Goal: Find specific page/section: Find specific page/section

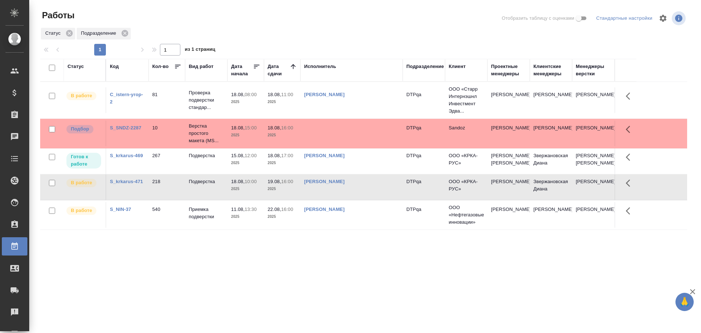
click at [373, 113] on td "[PERSON_NAME]" at bounding box center [352, 100] width 102 height 26
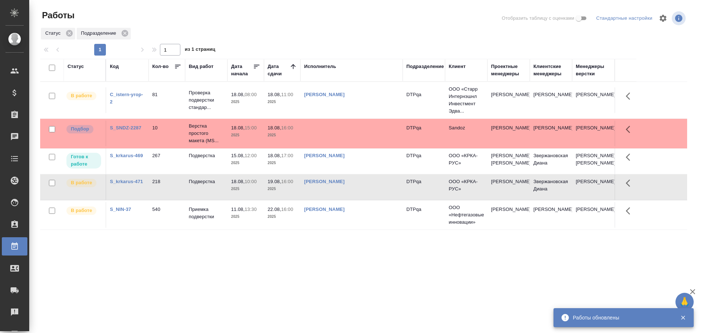
click at [333, 113] on td at bounding box center [352, 100] width 102 height 26
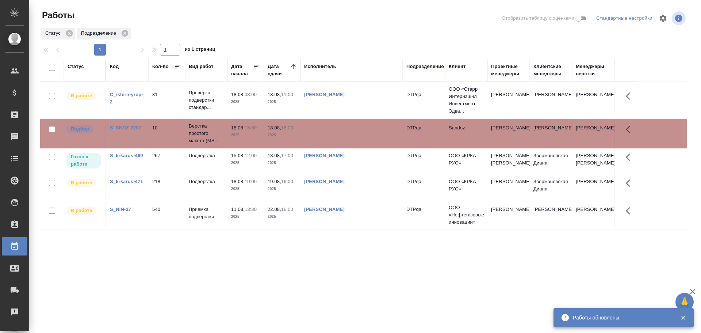
click at [333, 113] on td at bounding box center [352, 100] width 102 height 26
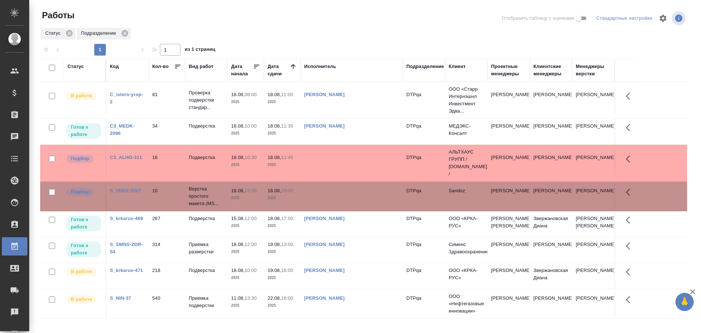
click at [323, 113] on td at bounding box center [352, 100] width 102 height 26
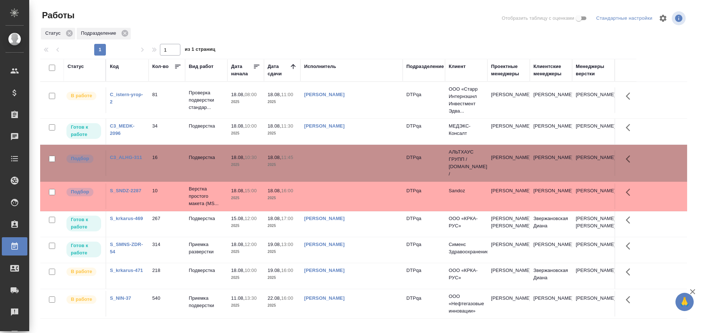
click at [323, 113] on td at bounding box center [352, 100] width 102 height 26
click at [341, 113] on td at bounding box center [352, 100] width 102 height 26
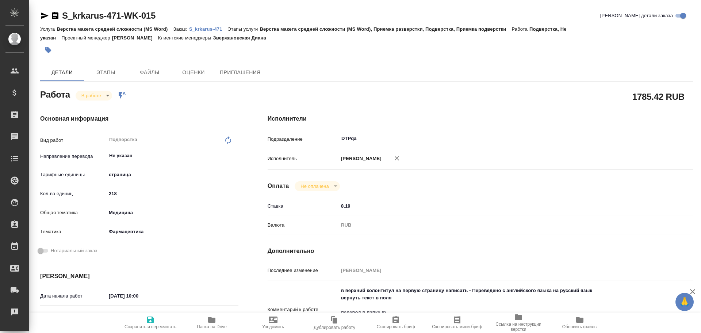
type textarea "x"
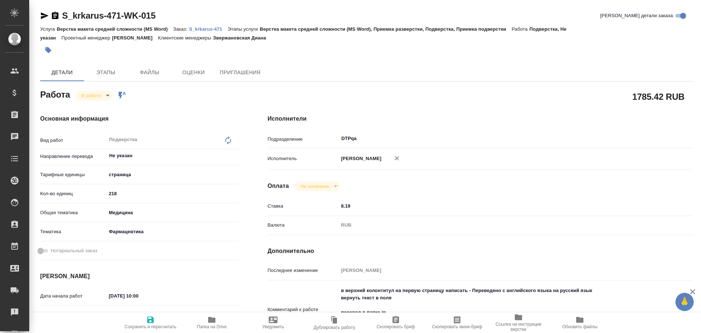
type textarea "x"
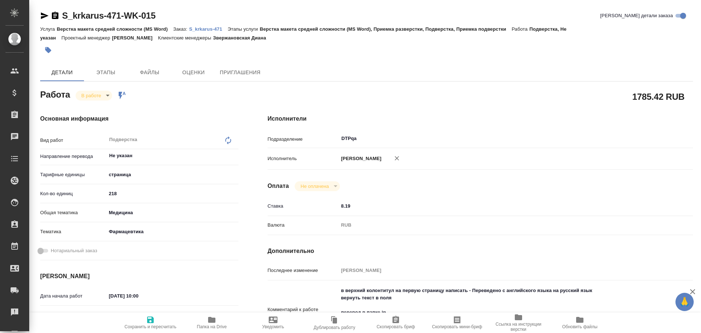
type textarea "x"
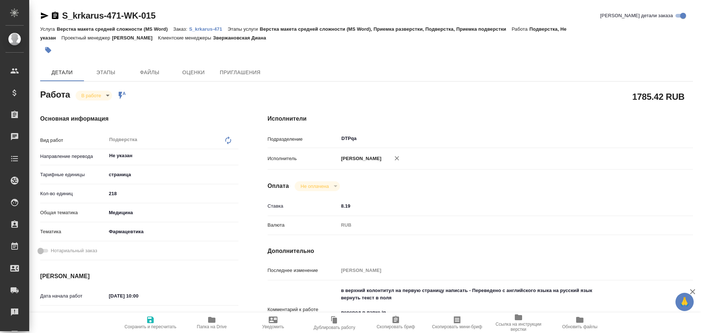
type textarea "x"
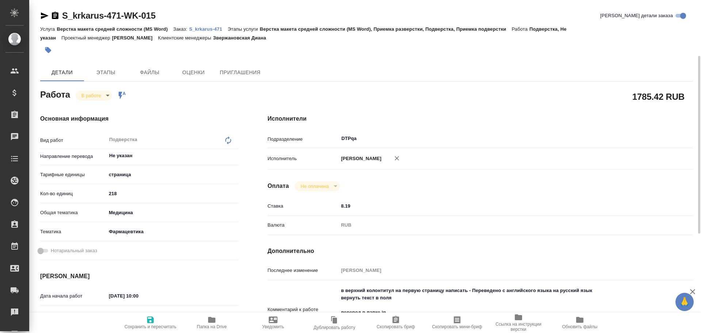
scroll to position [37, 0]
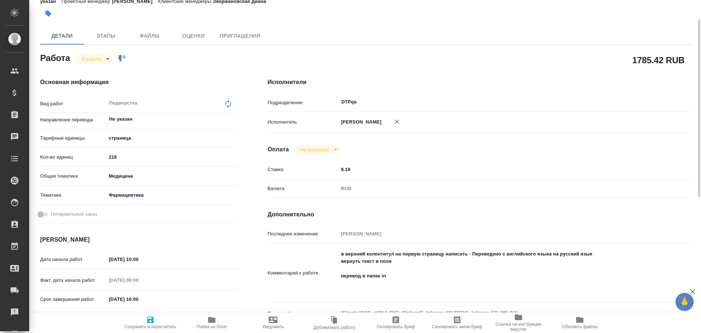
type textarea "x"
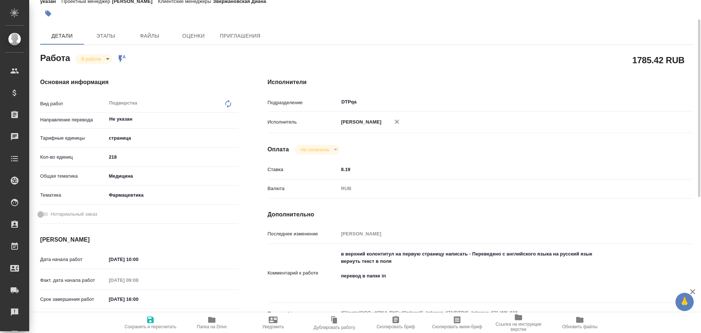
click at [214, 324] on icon "button" at bounding box center [211, 319] width 9 height 9
type textarea "x"
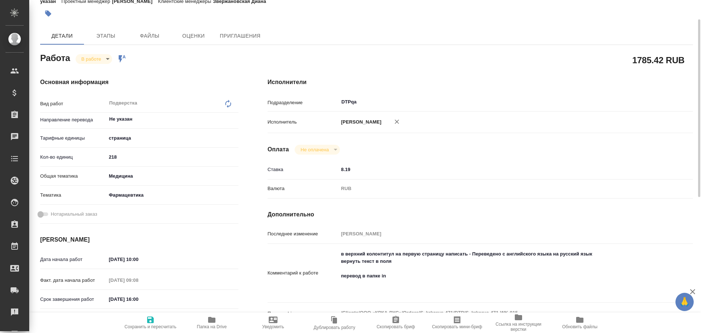
type textarea "x"
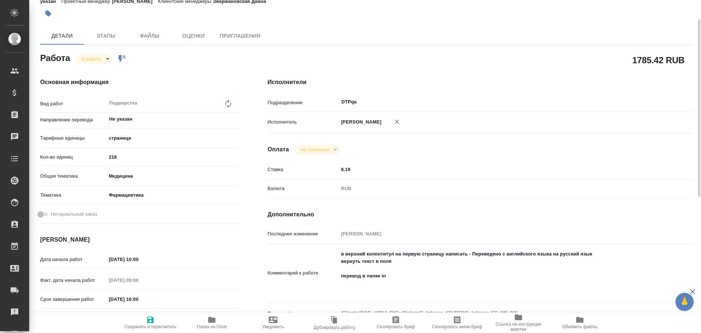
type textarea "x"
click at [212, 325] on span "Папка на Drive" at bounding box center [212, 326] width 30 height 5
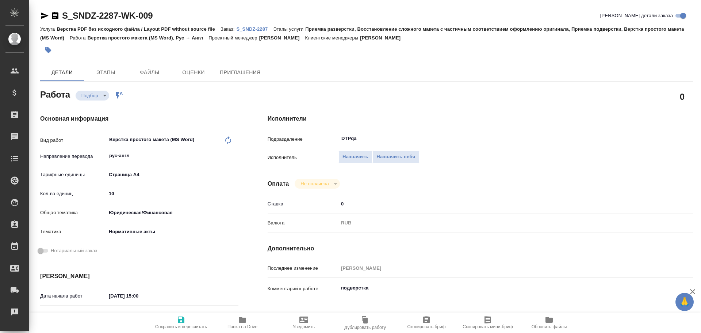
type textarea "x"
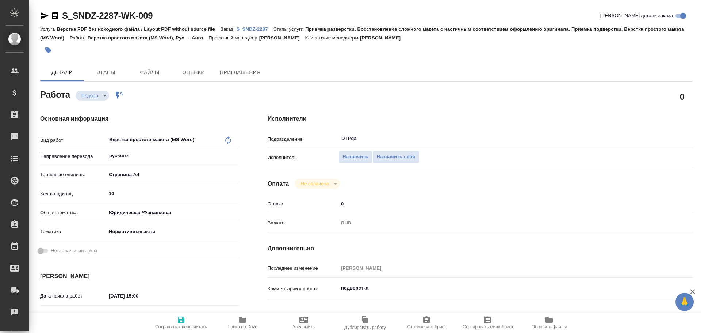
type textarea "x"
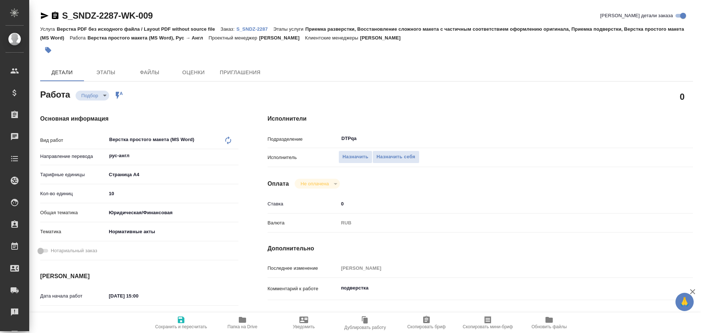
type textarea "x"
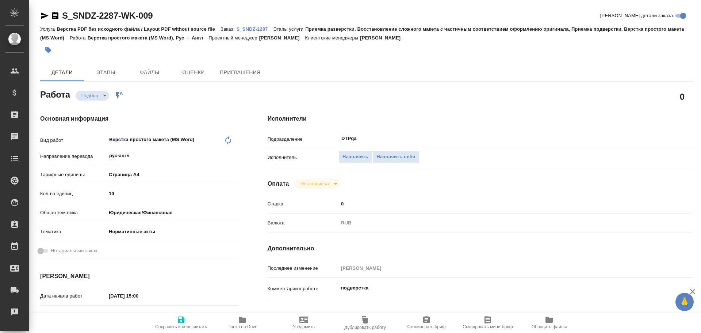
type textarea "x"
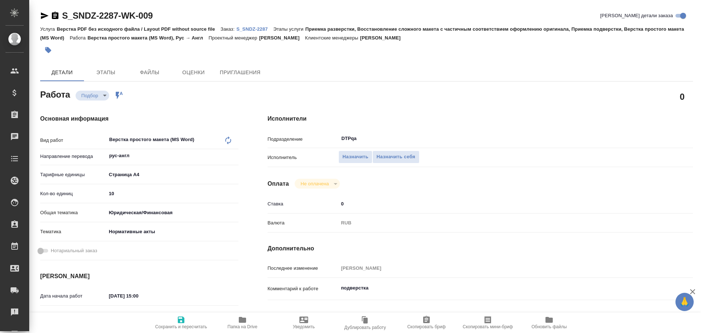
type textarea "x"
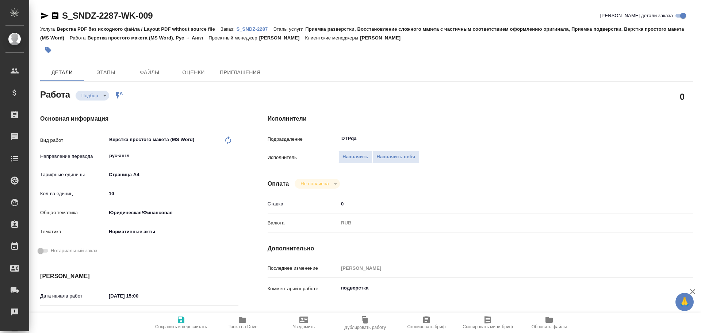
type textarea "x"
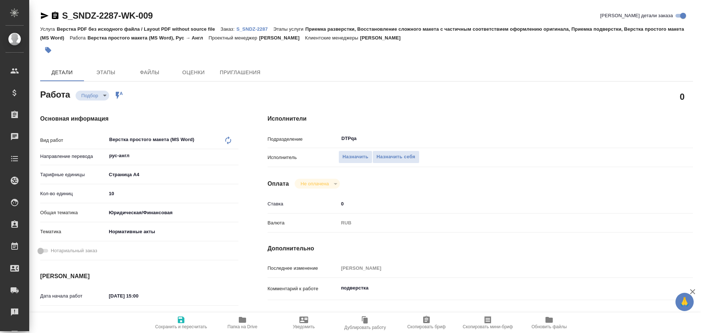
scroll to position [37, 0]
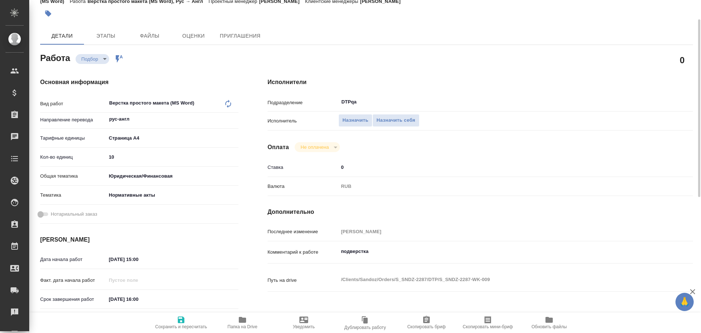
type textarea "x"
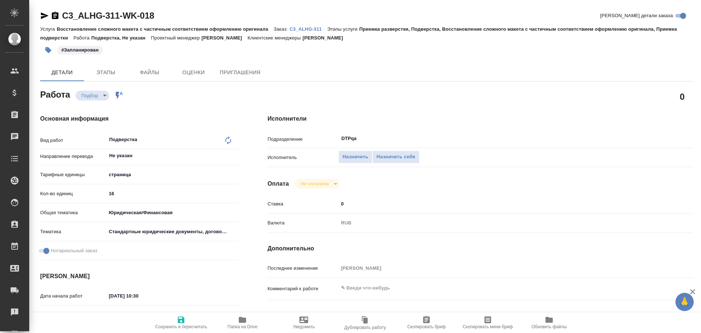
type textarea "x"
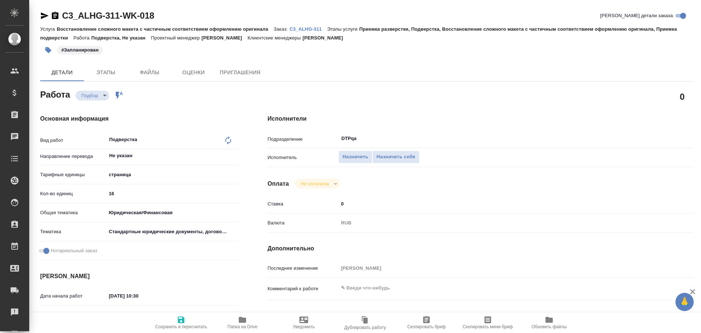
type textarea "x"
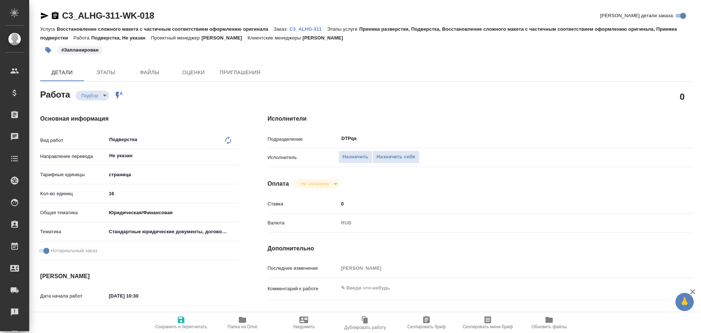
type textarea "x"
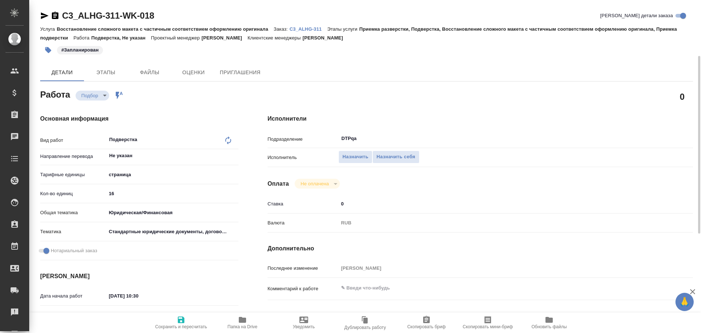
scroll to position [37, 0]
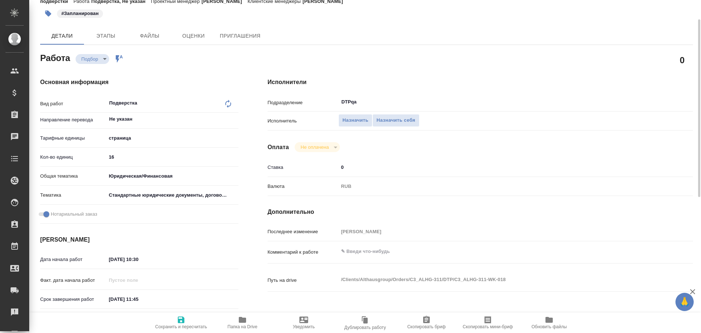
type textarea "x"
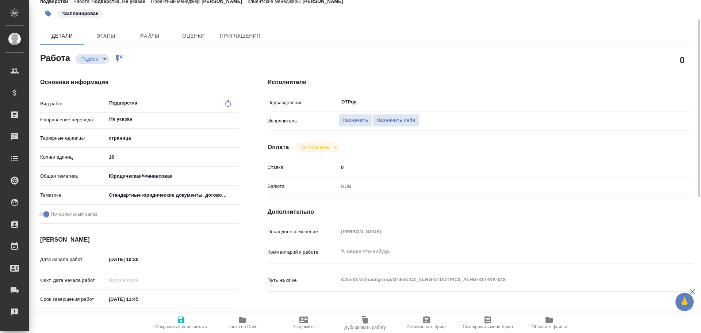
click at [244, 320] on icon "button" at bounding box center [242, 320] width 7 height 6
type textarea "x"
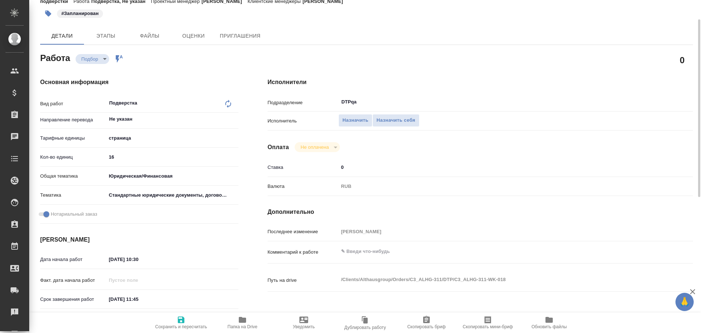
type textarea "x"
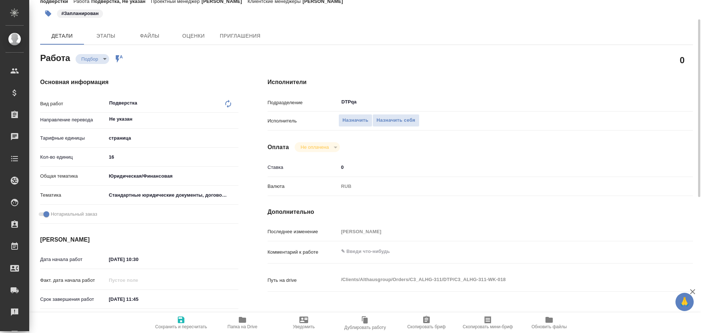
type textarea "x"
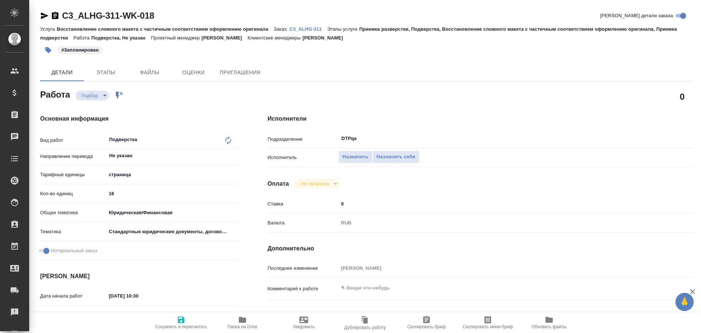
type textarea "x"
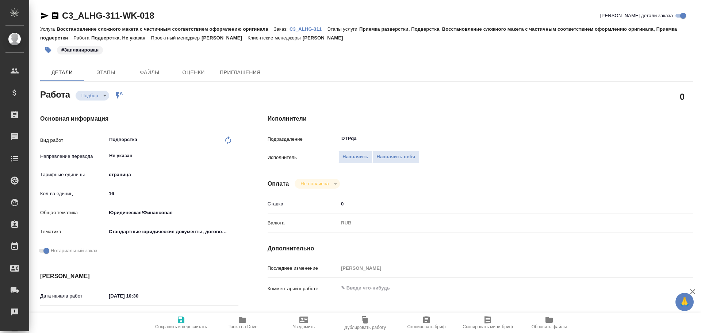
type textarea "x"
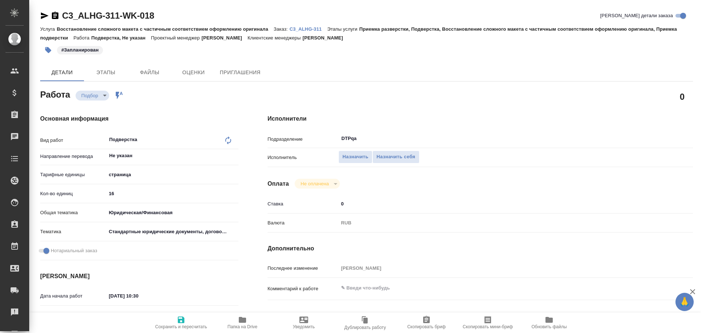
type textarea "x"
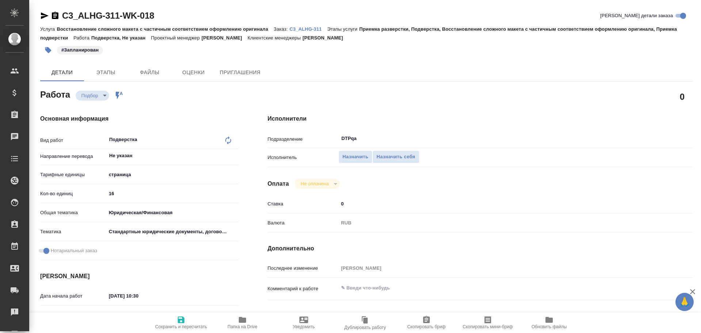
type textarea "x"
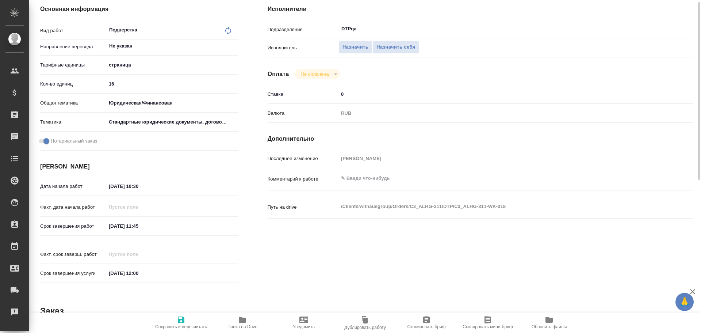
type textarea "x"
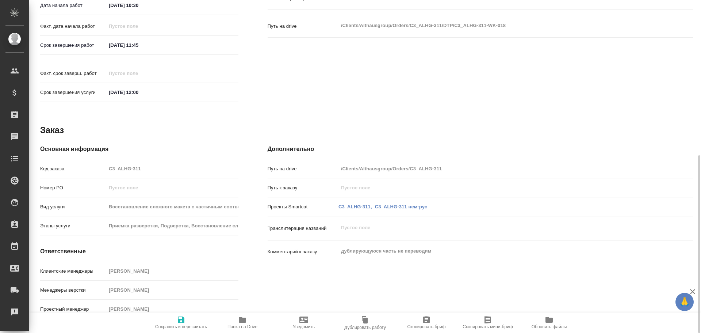
type textarea "x"
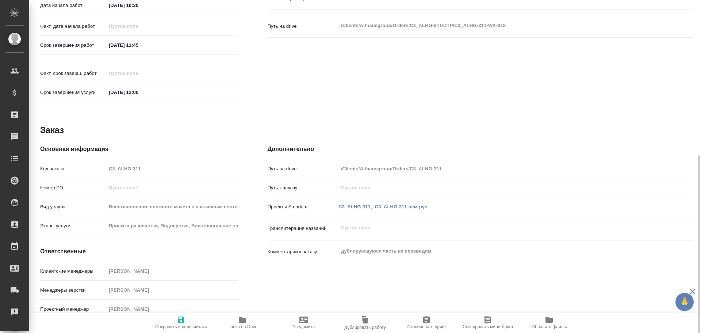
scroll to position [181, 0]
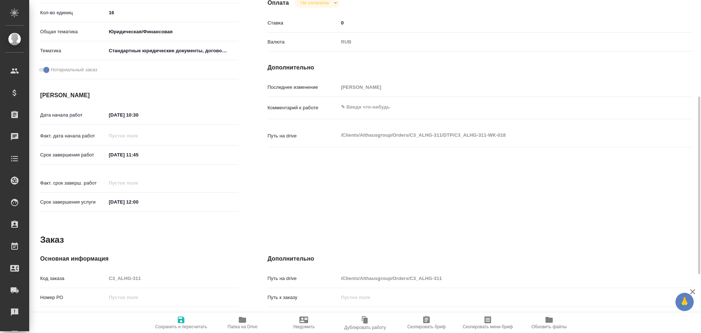
type textarea "x"
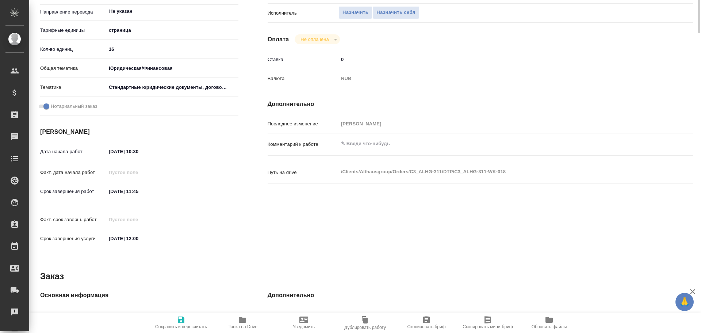
scroll to position [0, 0]
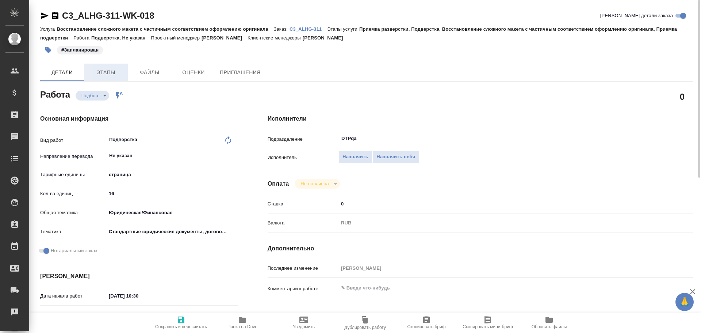
drag, startPoint x: 111, startPoint y: 68, endPoint x: 120, endPoint y: 72, distance: 10.3
click at [111, 68] on span "Этапы" at bounding box center [105, 72] width 35 height 9
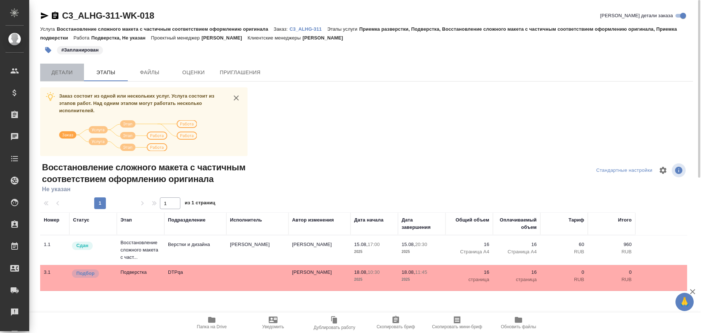
click at [57, 78] on button "Детали" at bounding box center [62, 73] width 44 height 18
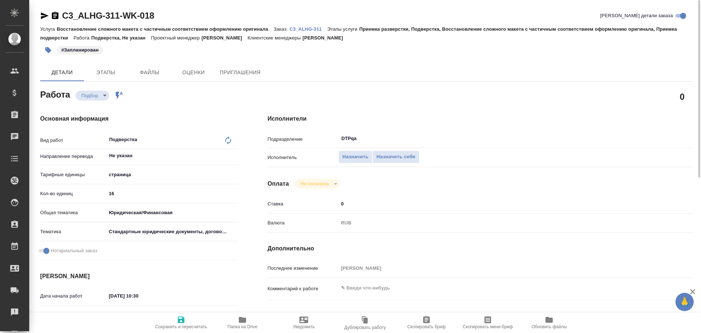
type textarea "x"
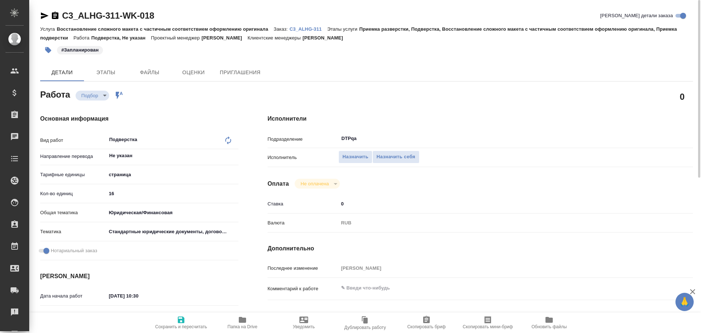
type textarea "x"
